Goal: Find specific page/section

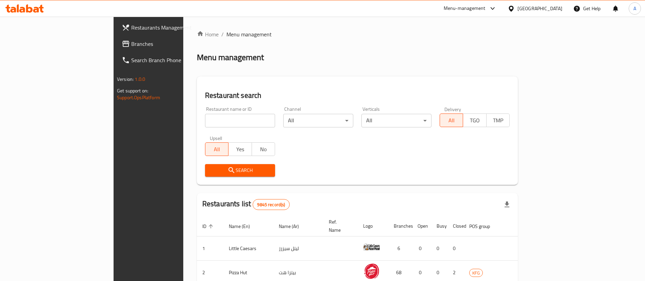
click at [217, 118] on input "search" at bounding box center [240, 121] width 70 height 14
type input "swaikhat"
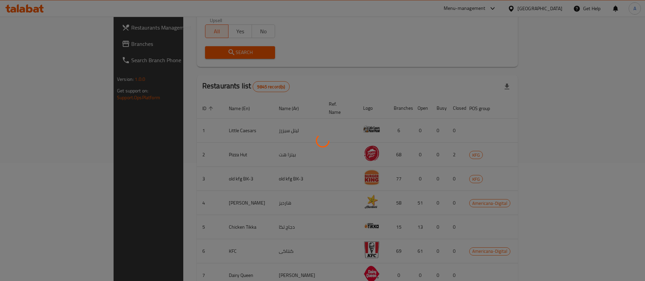
scroll to position [182, 0]
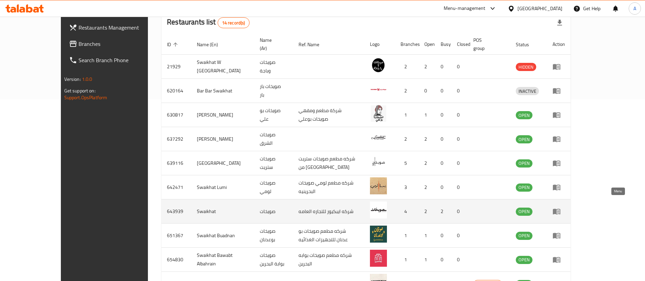
click at [560, 209] on icon "enhanced table" at bounding box center [556, 212] width 7 height 6
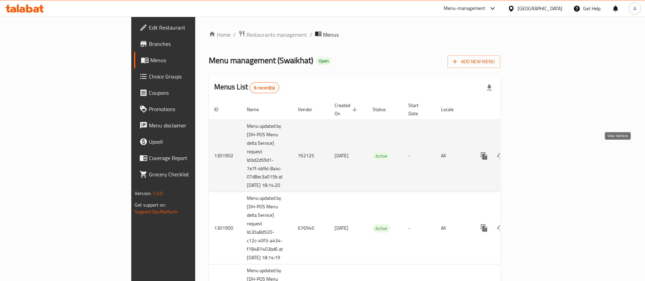
click at [537, 155] on icon "enhanced table" at bounding box center [533, 156] width 8 height 8
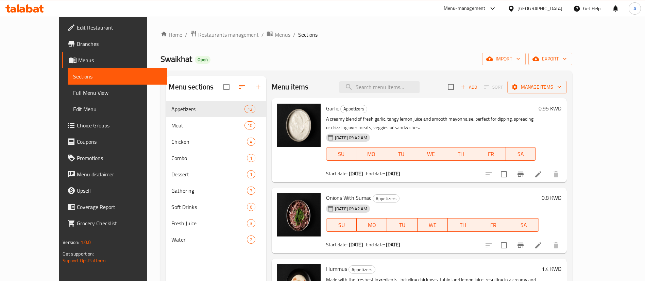
click at [211, 35] on span "Restaurants management" at bounding box center [228, 35] width 60 height 8
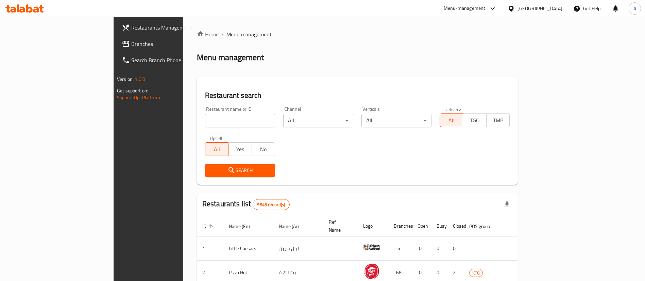
click at [205, 122] on input "search" at bounding box center [240, 121] width 70 height 14
type input "zo bakery"
click button "Search" at bounding box center [240, 170] width 70 height 13
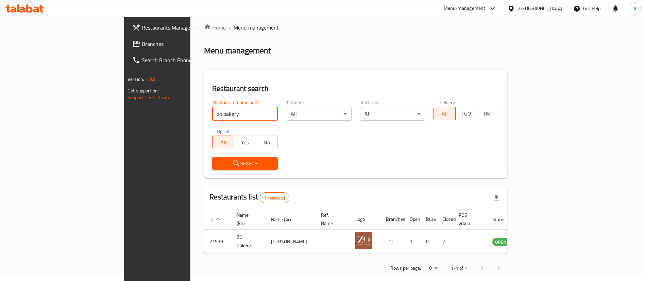
scroll to position [9, 0]
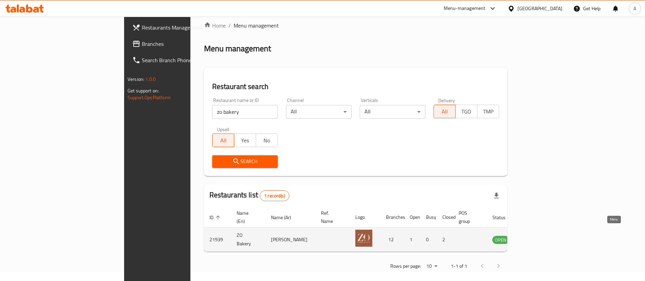
click at [536, 235] on icon "enhanced table" at bounding box center [532, 239] width 8 height 8
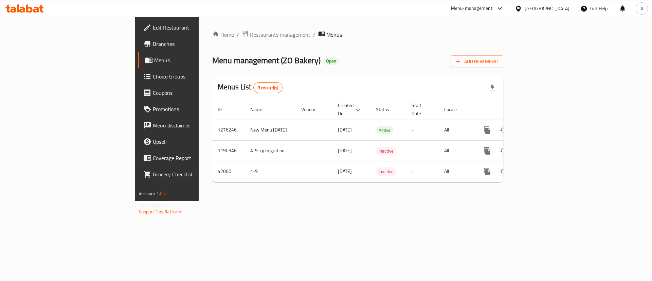
click at [153, 44] on span "Branches" at bounding box center [196, 44] width 86 height 8
